Goal: Information Seeking & Learning: Learn about a topic

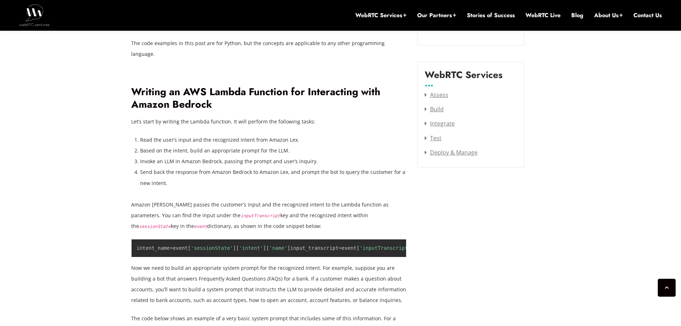
scroll to position [972, 0]
drag, startPoint x: 227, startPoint y: 146, endPoint x: 329, endPoint y: 140, distance: 102.0
click at [329, 140] on ol "Read the user’s input and the recognized intent from Amazon Lex. Based on the i…" at bounding box center [273, 162] width 266 height 54
click at [203, 167] on li "Send back the response from Amazon Bedrock to Amazon Lex, and prompt the bot to…" at bounding box center [273, 177] width 266 height 21
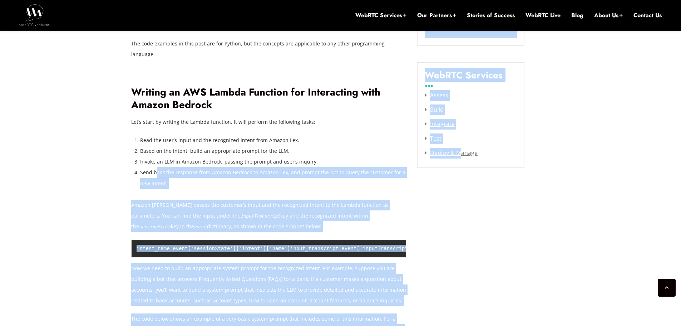
drag, startPoint x: 157, startPoint y: 149, endPoint x: 461, endPoint y: 159, distance: 303.9
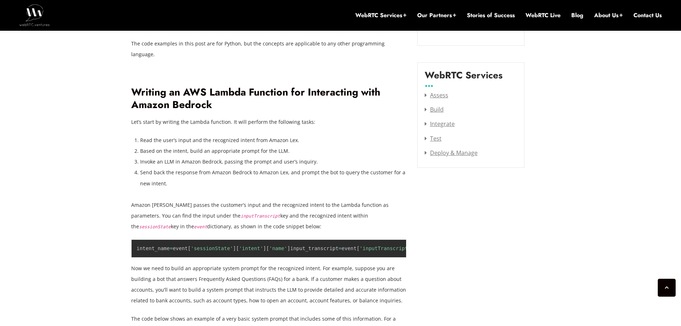
drag, startPoint x: 136, startPoint y: 179, endPoint x: 295, endPoint y: 199, distance: 159.9
click at [295, 199] on p "Amazon [PERSON_NAME] passes the customer’s input and the recognized intent to t…" at bounding box center [268, 215] width 275 height 32
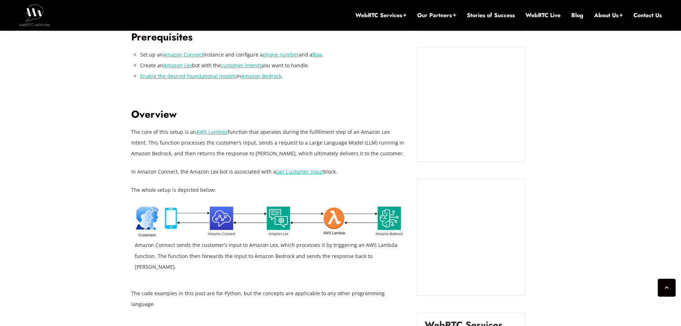
scroll to position [722, 0]
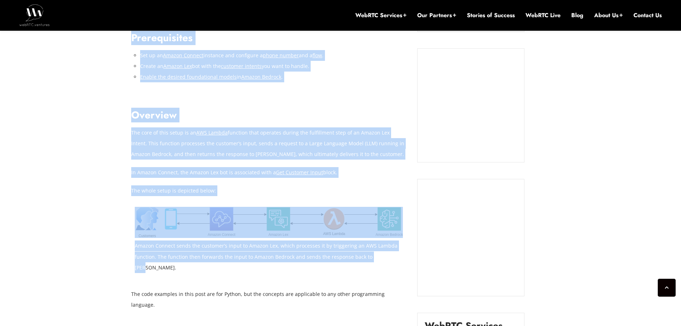
drag, startPoint x: 120, startPoint y: 147, endPoint x: 404, endPoint y: 213, distance: 291.9
click at [401, 194] on p "The whole setup is depicted below:" at bounding box center [268, 190] width 275 height 11
